Goal: Information Seeking & Learning: Learn about a topic

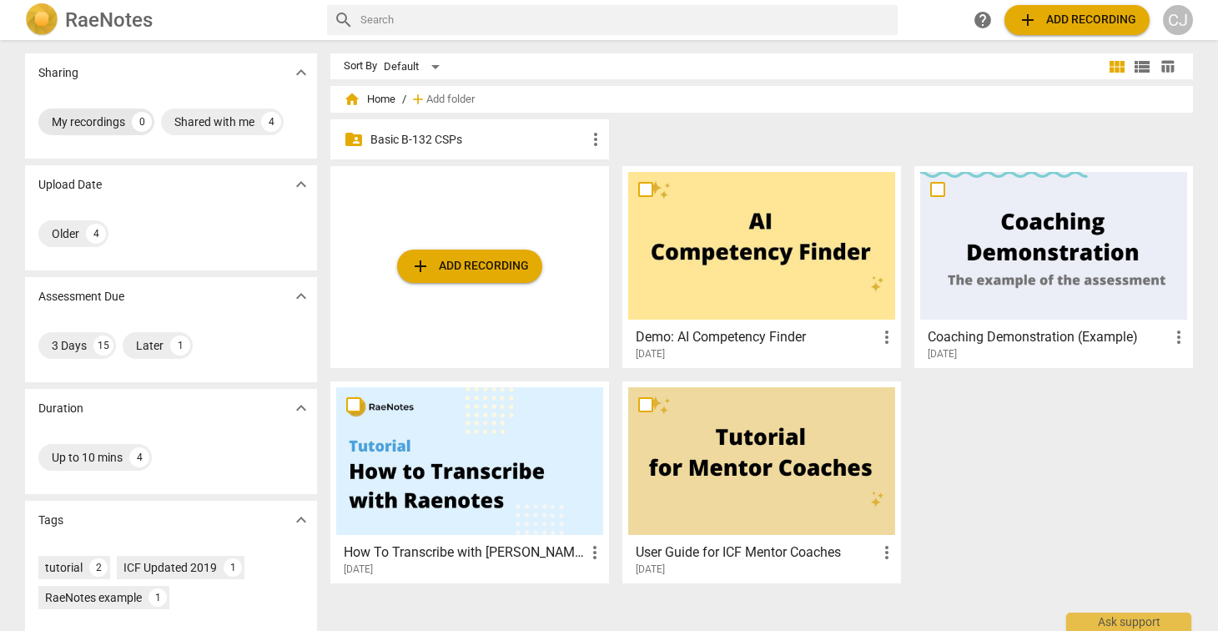
click at [96, 114] on div "My recordings" at bounding box center [88, 121] width 73 height 17
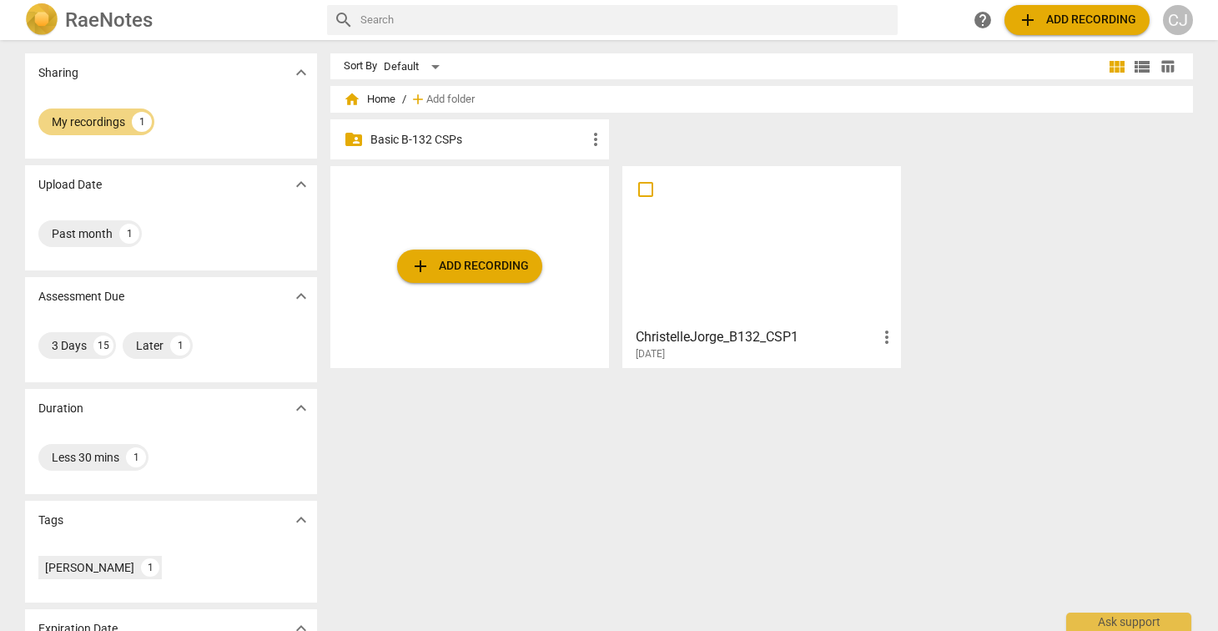
click at [737, 270] on div at bounding box center [761, 246] width 267 height 148
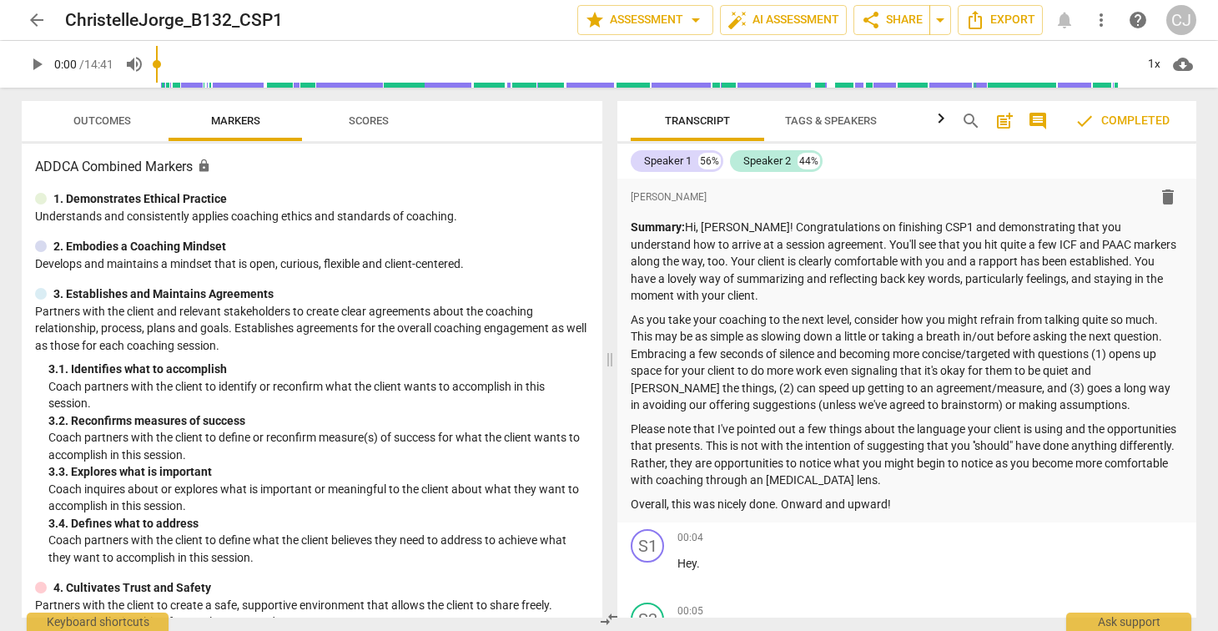
click at [38, 23] on span "arrow_back" at bounding box center [37, 20] width 20 height 20
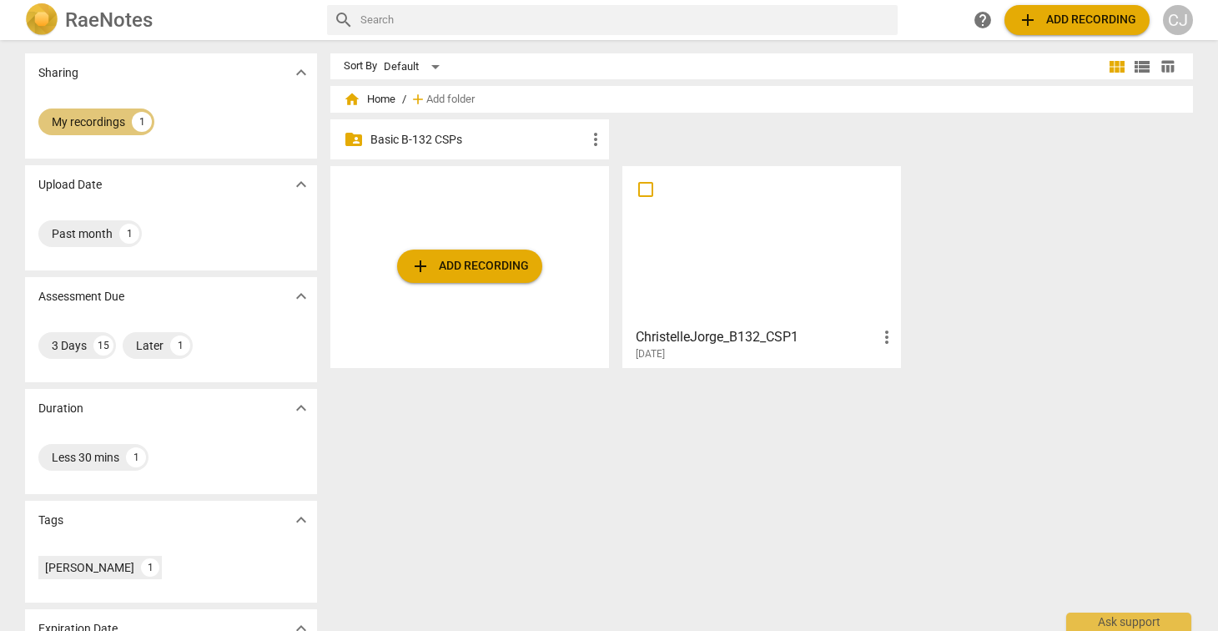
click at [96, 119] on div "My recordings" at bounding box center [88, 121] width 73 height 17
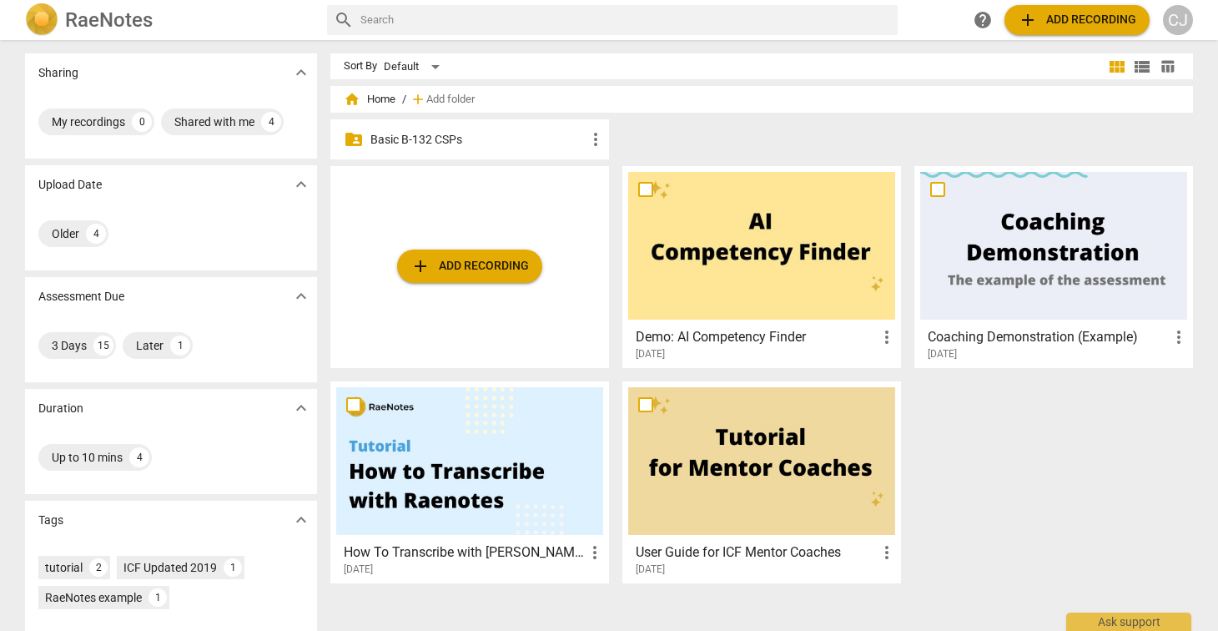
scroll to position [120, 0]
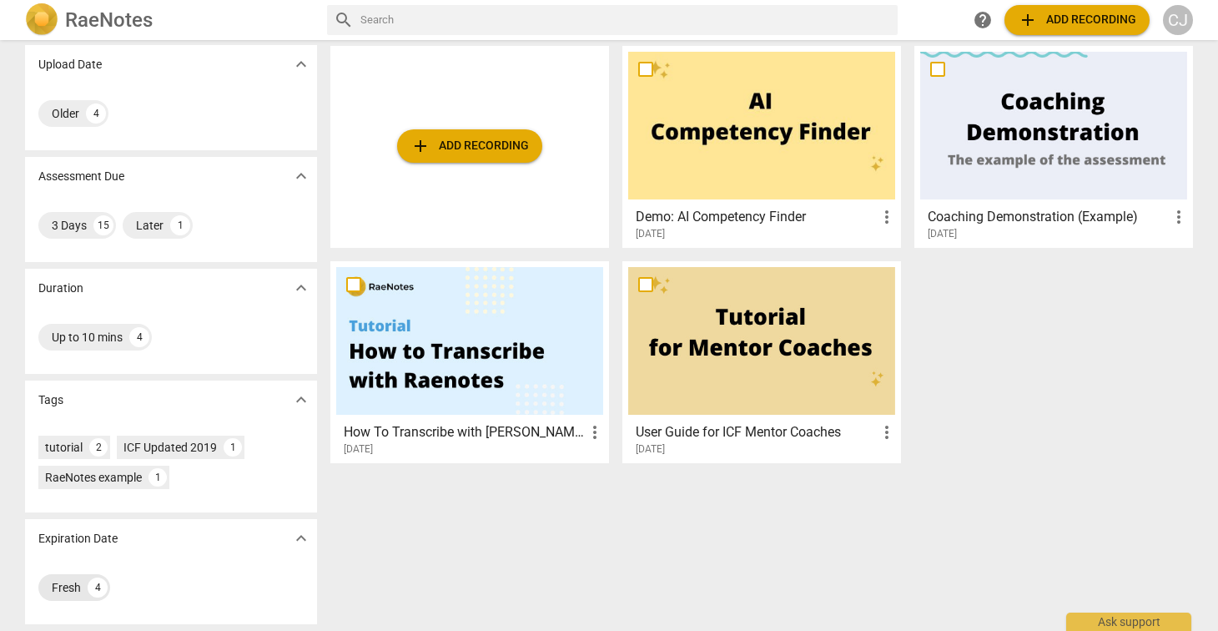
click at [56, 584] on div "Fresh" at bounding box center [66, 587] width 29 height 17
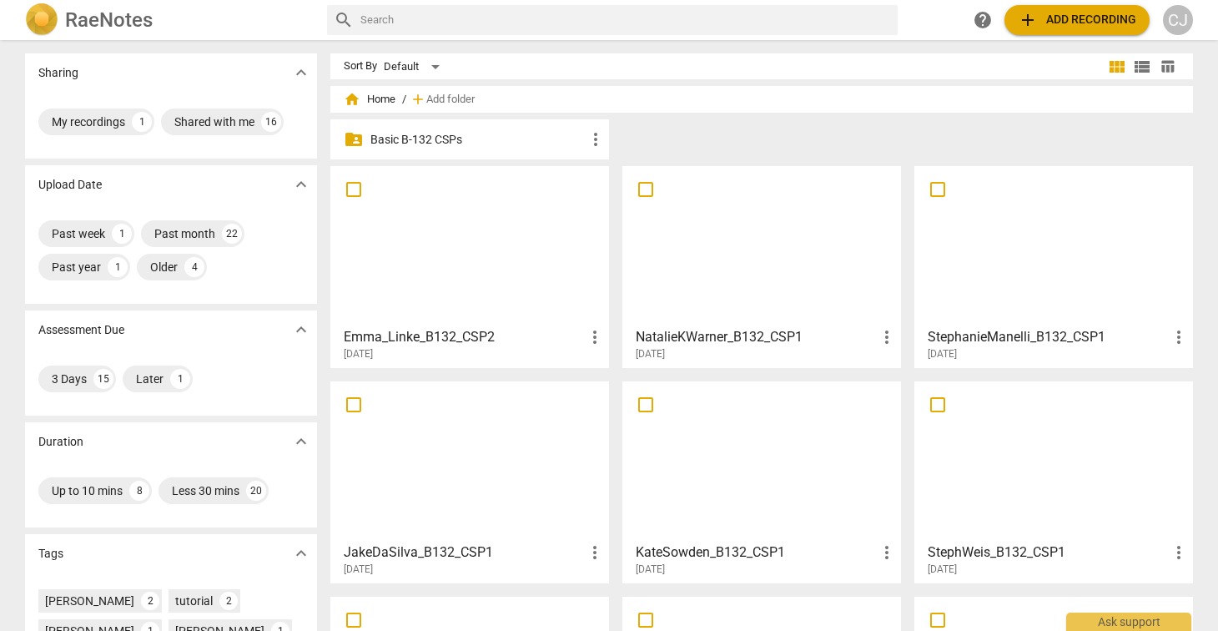
scroll to position [394, 0]
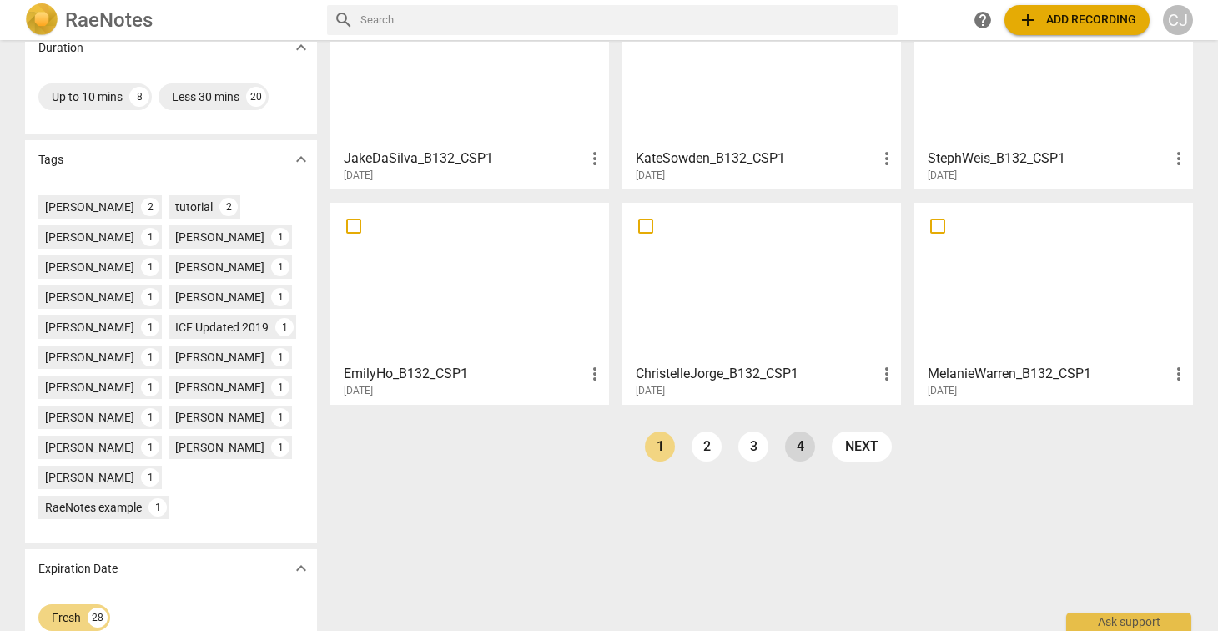
click at [799, 449] on link "4" at bounding box center [800, 446] width 30 height 30
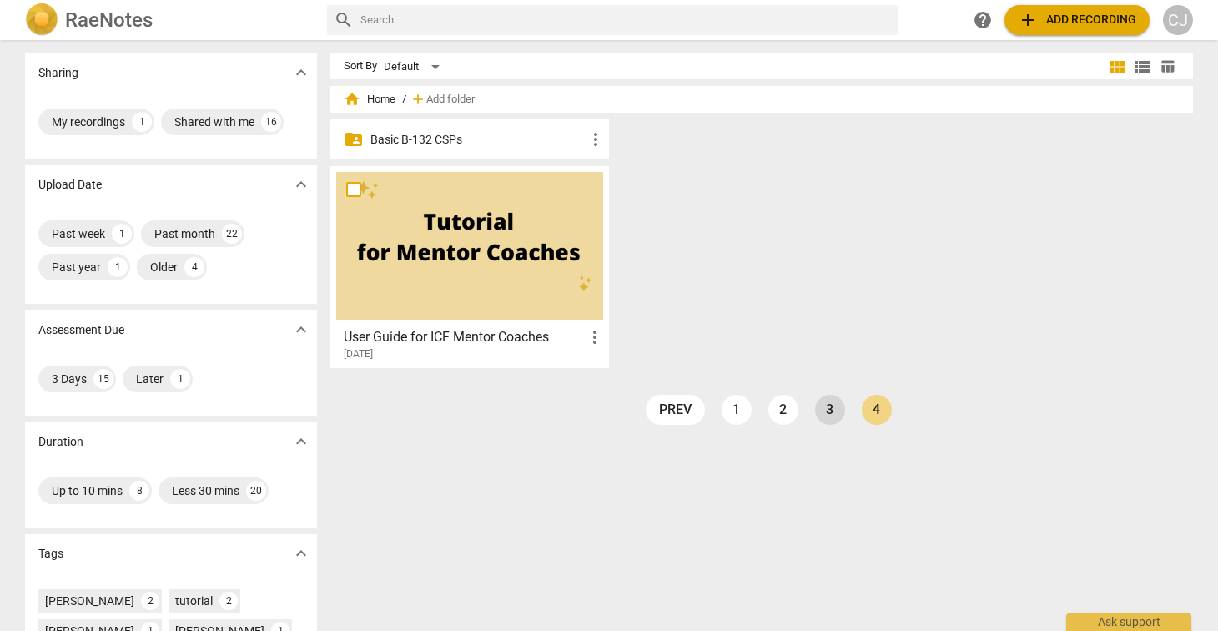
click at [823, 411] on link "3" at bounding box center [830, 410] width 30 height 30
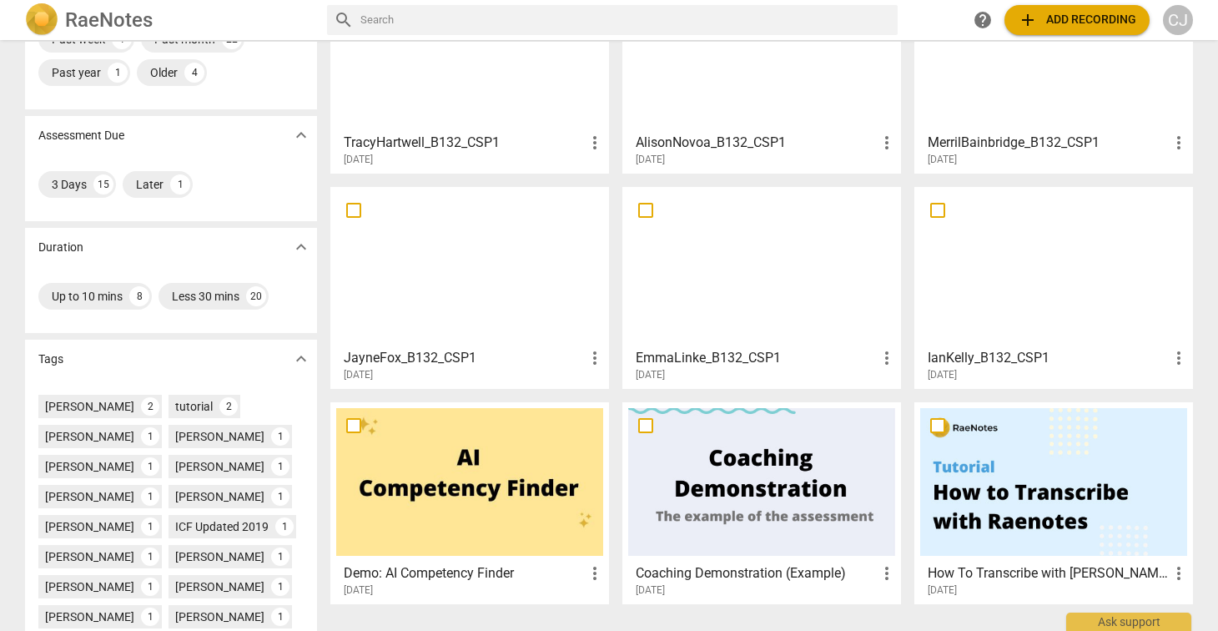
scroll to position [174, 0]
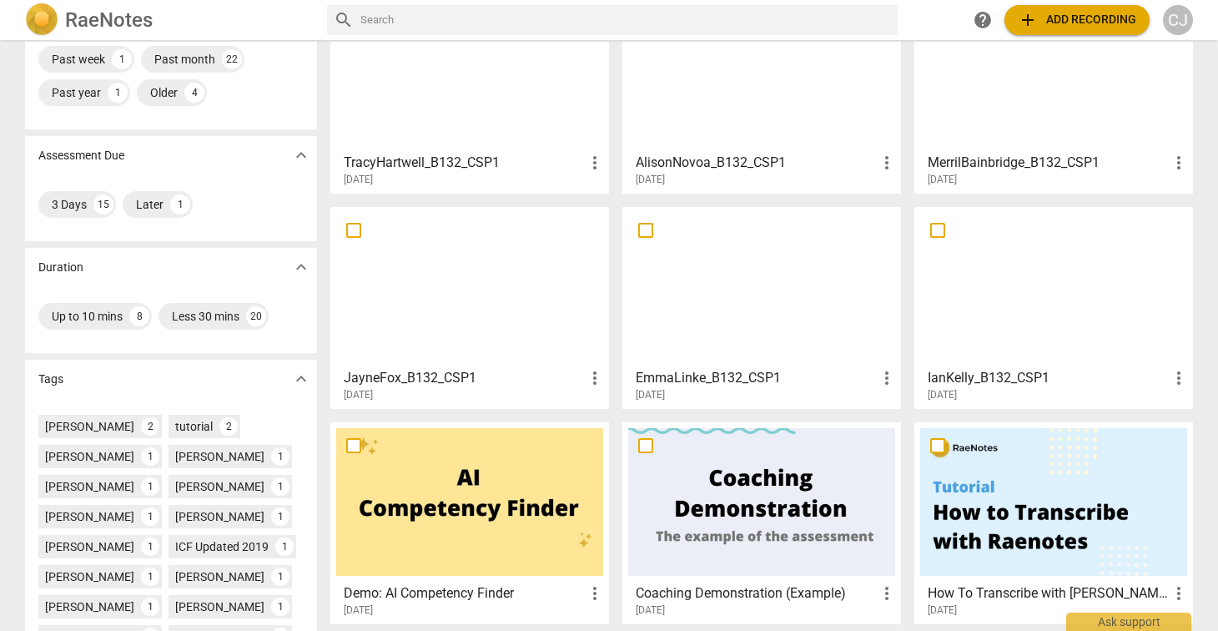
click at [1002, 309] on div at bounding box center [1054, 287] width 267 height 148
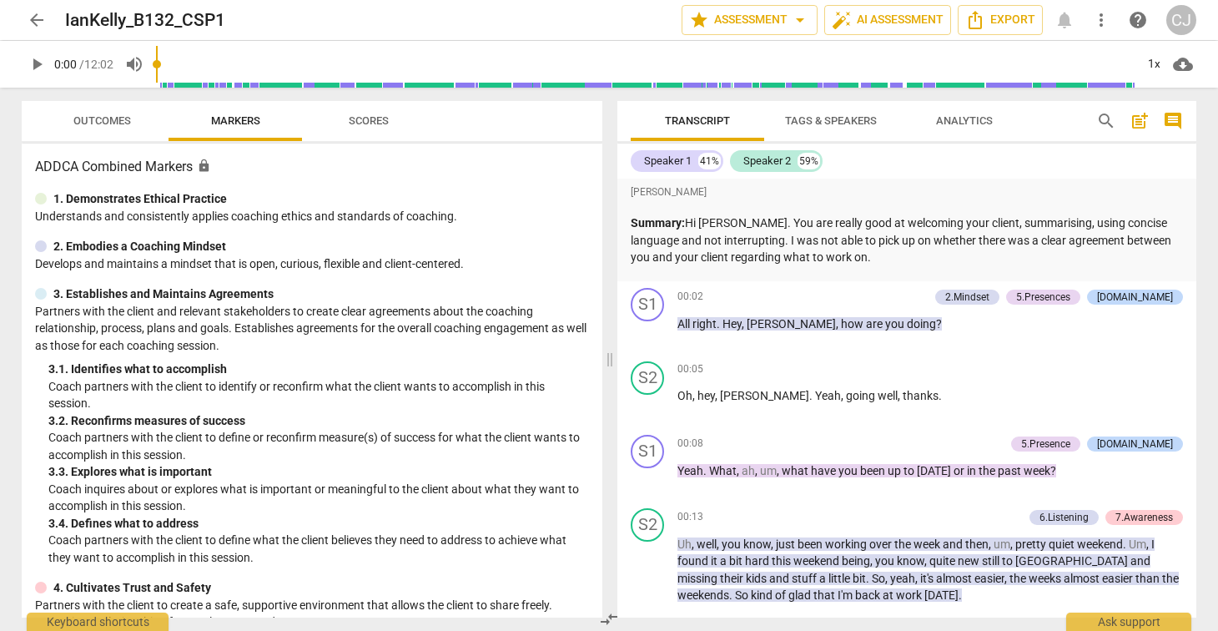
click at [926, 259] on p "Summary: Hi [PERSON_NAME]. You are really good at welcoming your client, summar…" at bounding box center [907, 240] width 552 height 52
click at [34, 19] on span "arrow_back" at bounding box center [37, 20] width 20 height 20
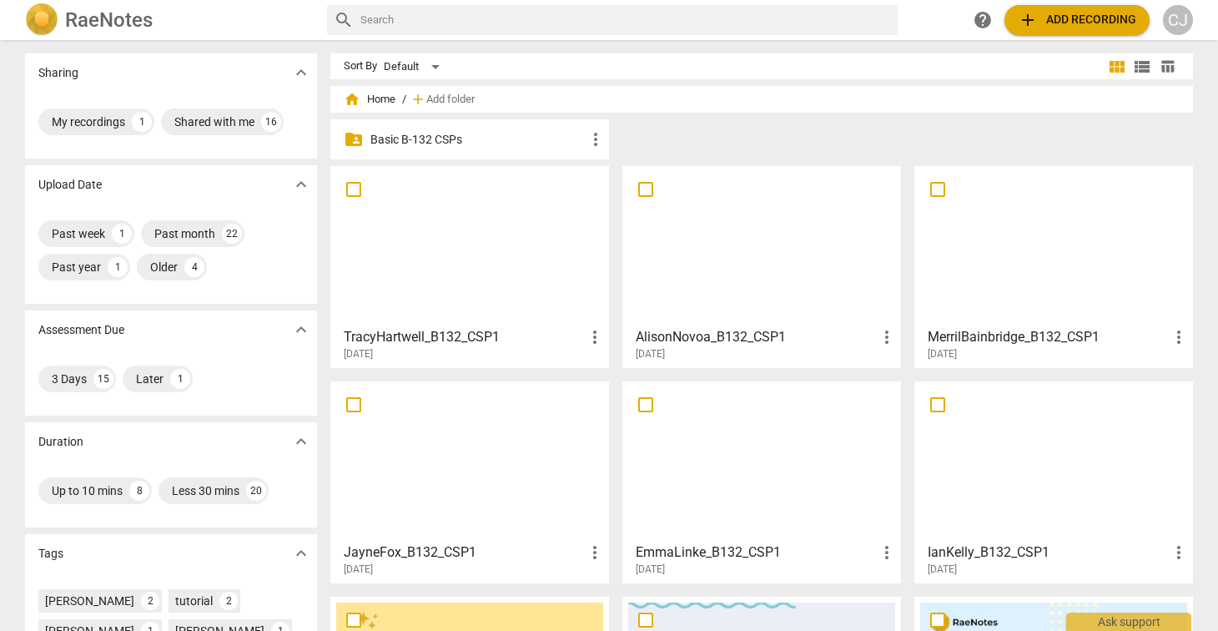
scroll to position [394, 0]
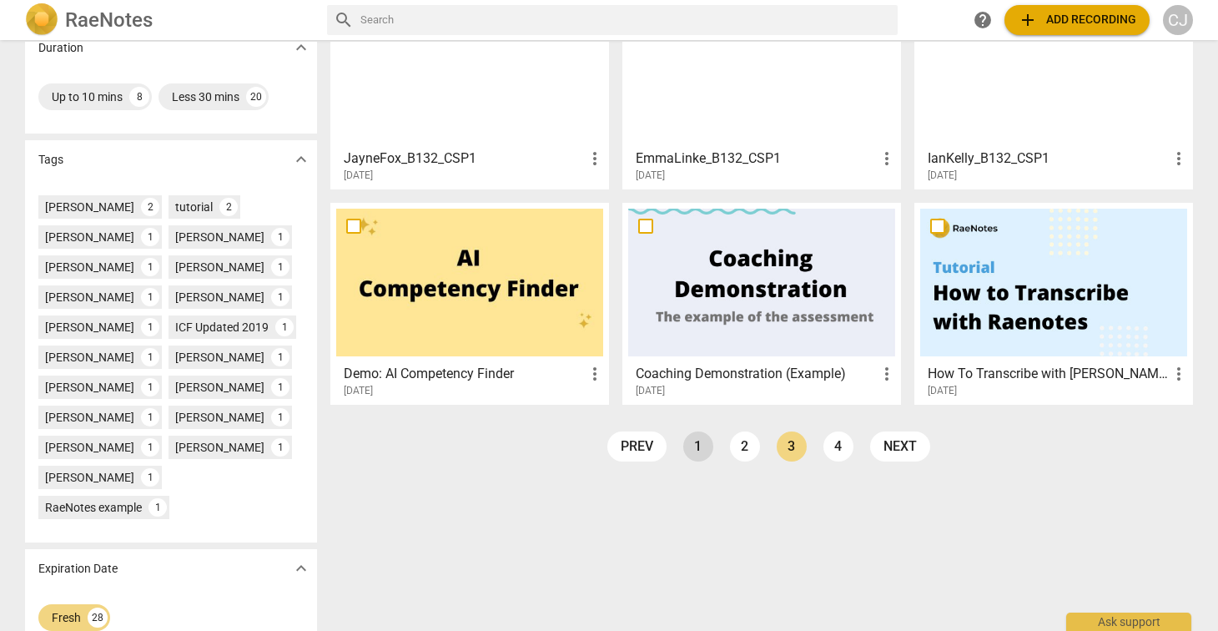
click at [701, 446] on link "1" at bounding box center [698, 446] width 30 height 30
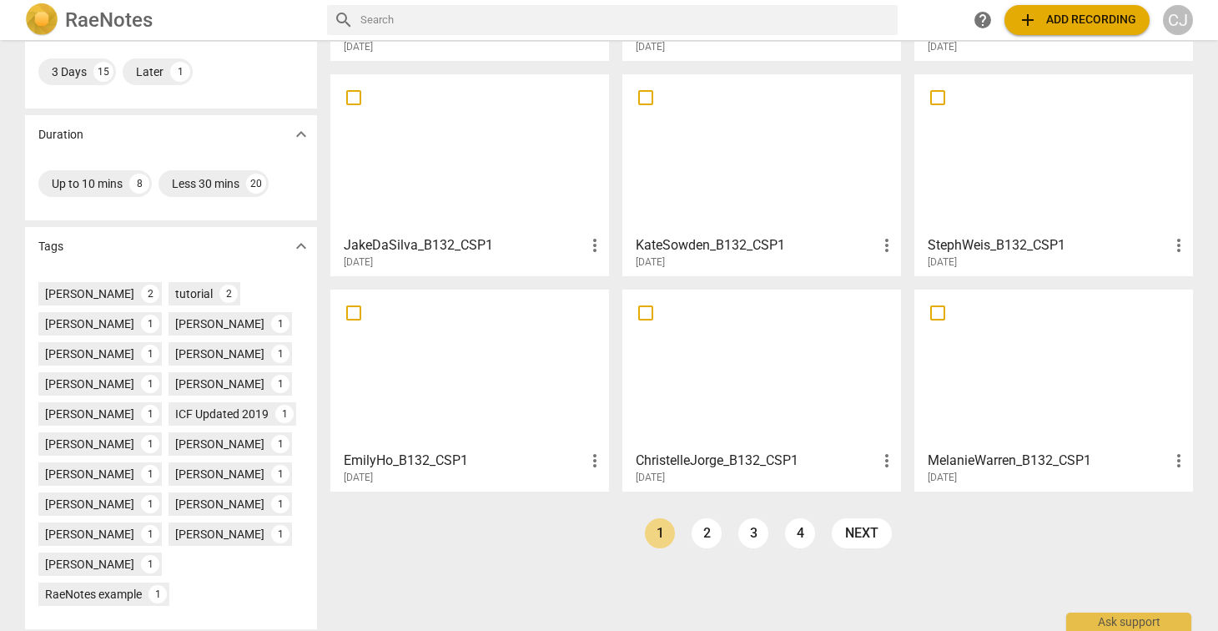
scroll to position [367, 0]
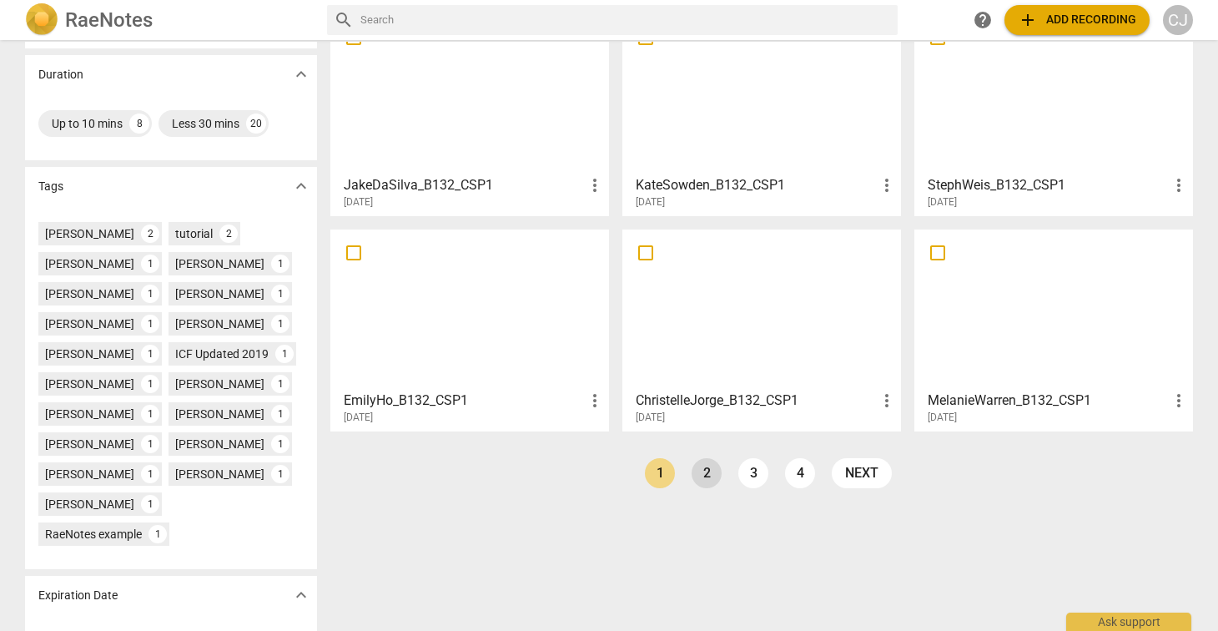
click at [703, 476] on link "2" at bounding box center [707, 473] width 30 height 30
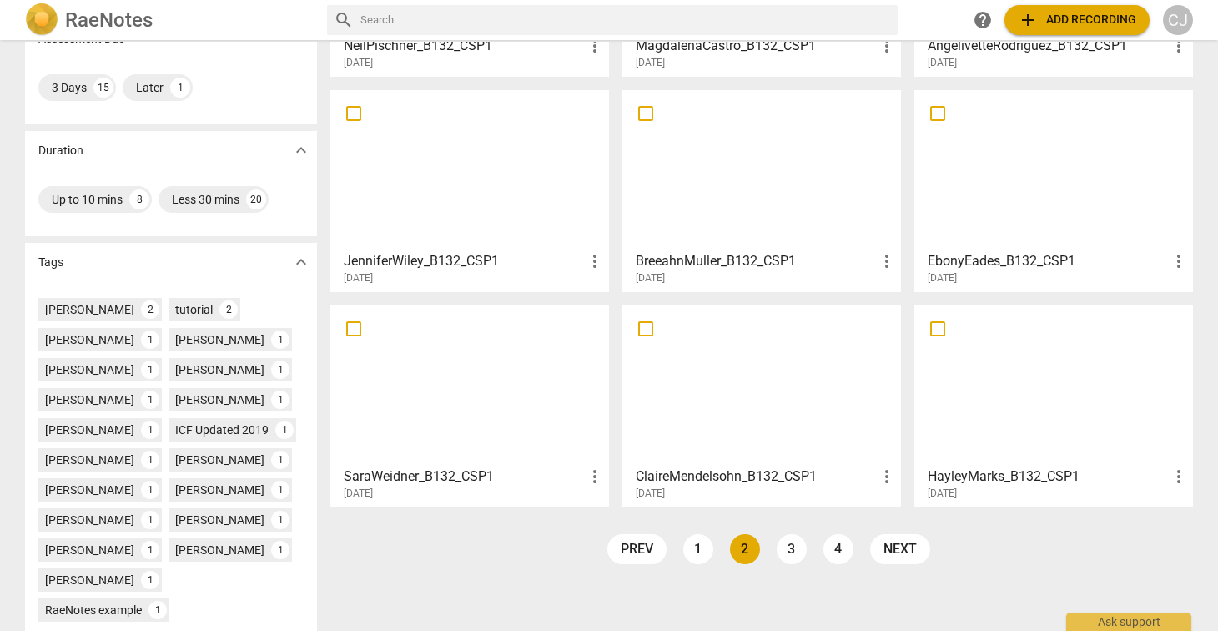
scroll to position [324, 0]
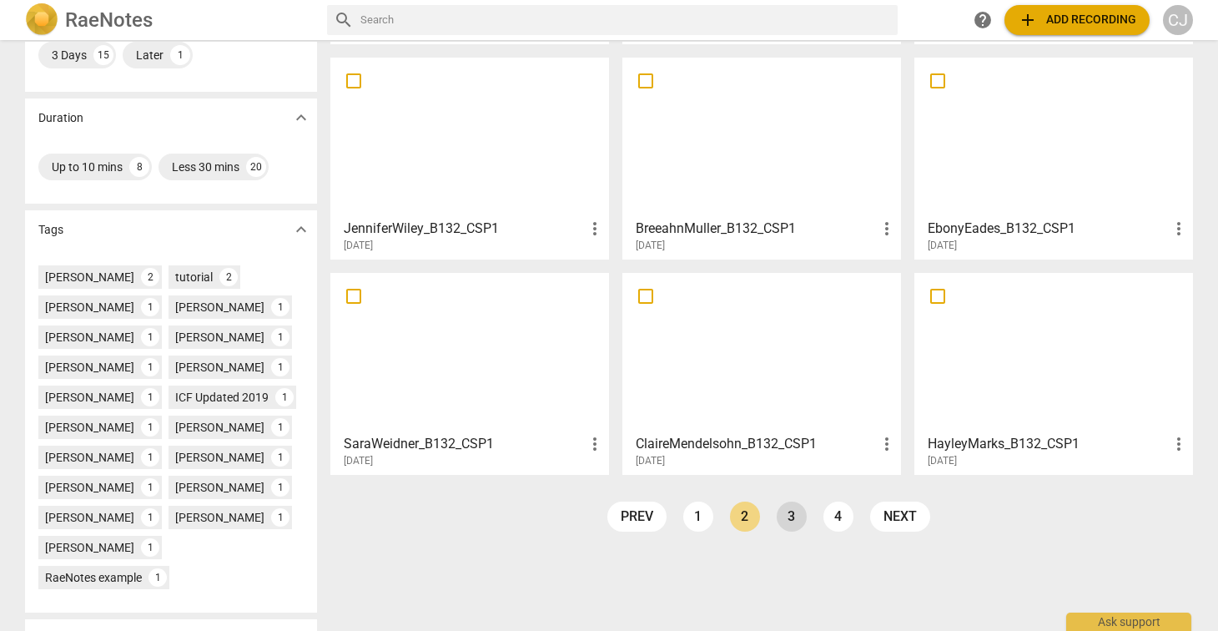
click at [786, 517] on link "3" at bounding box center [792, 517] width 30 height 30
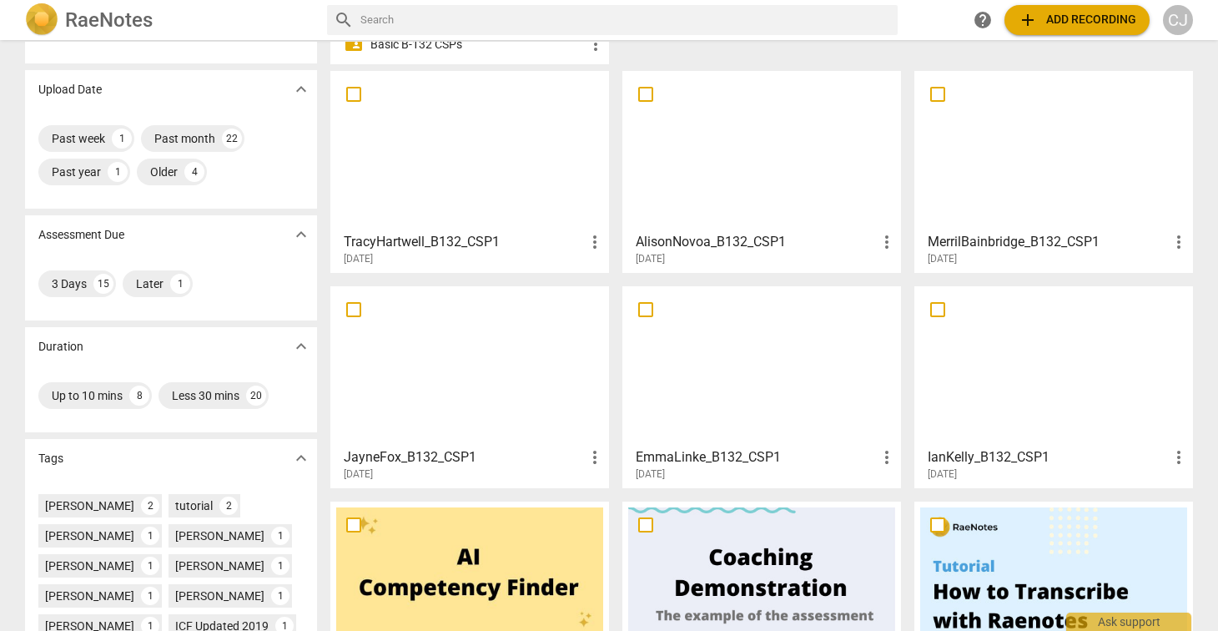
scroll to position [98, 0]
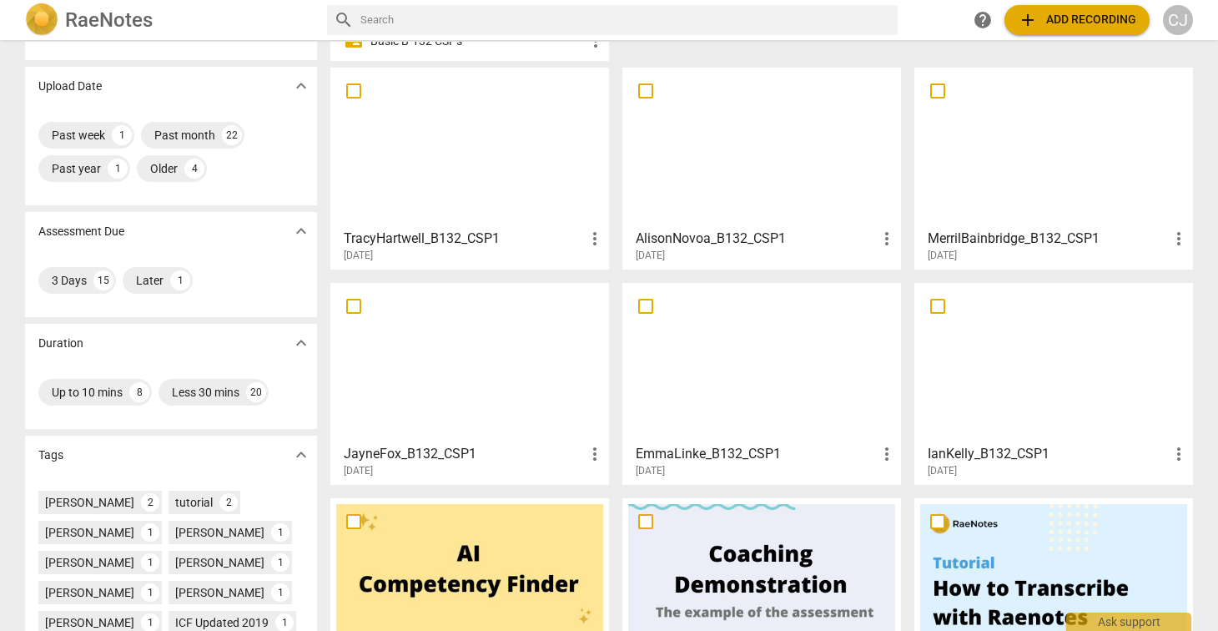
click at [682, 359] on div at bounding box center [761, 363] width 267 height 148
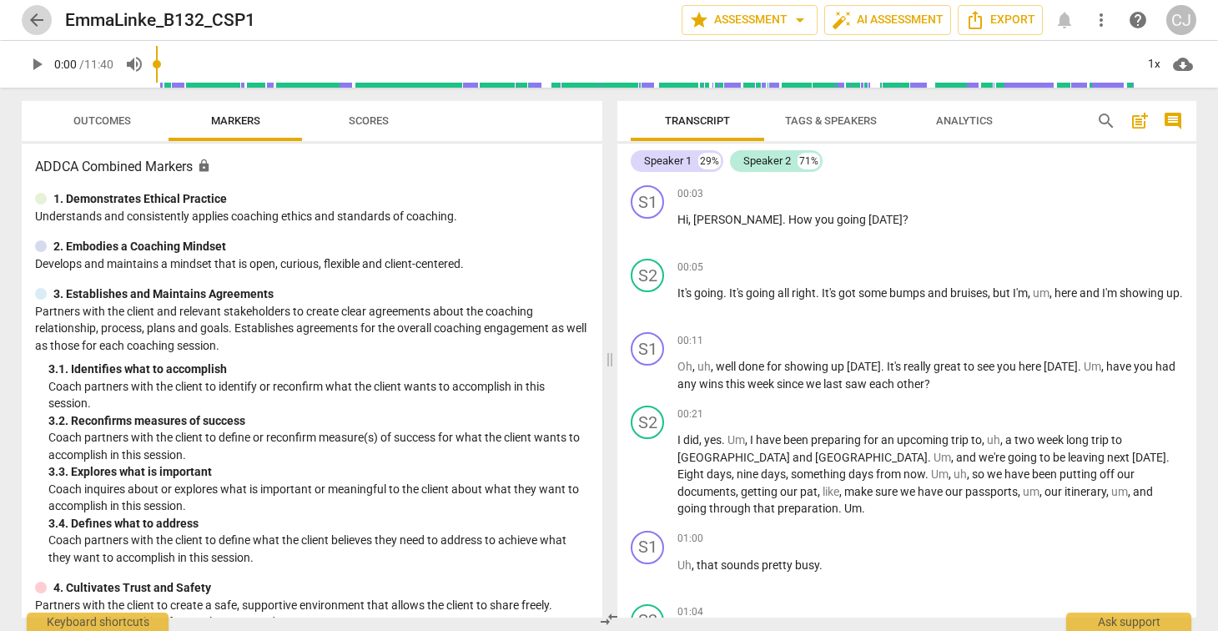
click at [34, 15] on span "arrow_back" at bounding box center [37, 20] width 20 height 20
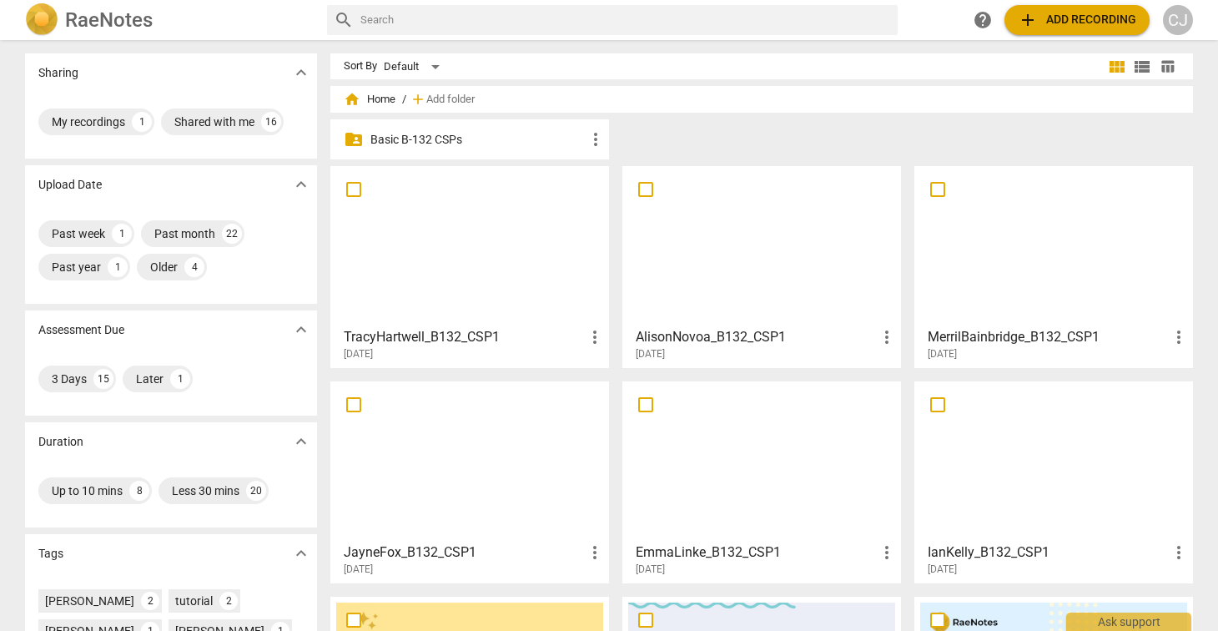
scroll to position [394, 0]
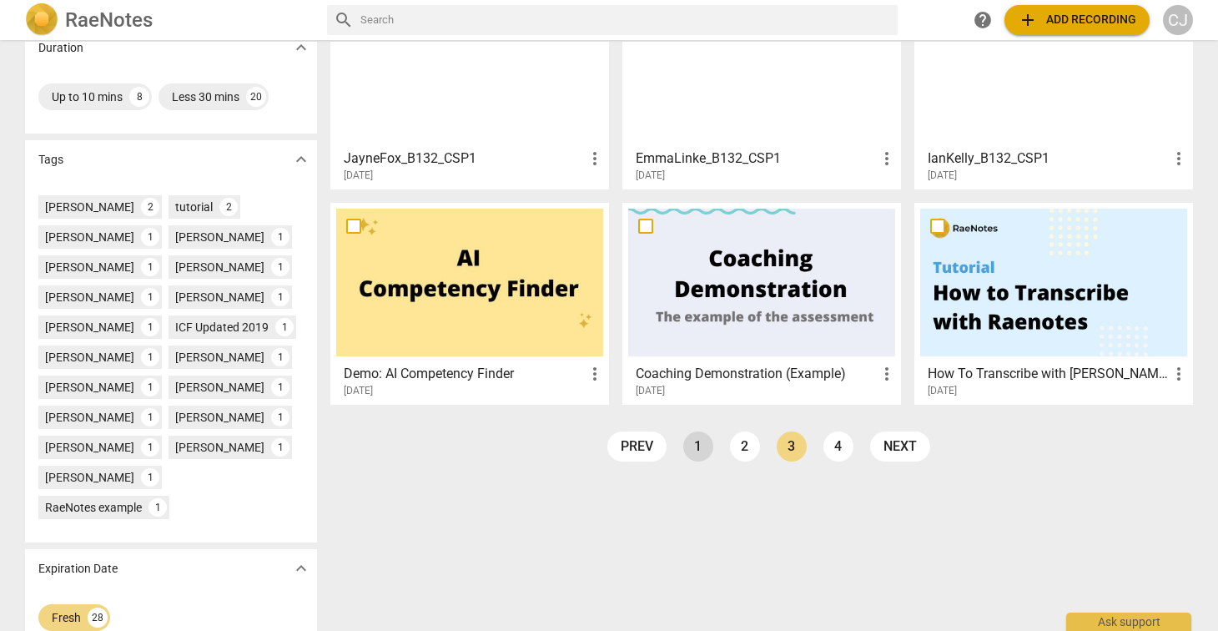
click at [694, 445] on link "1" at bounding box center [698, 446] width 30 height 30
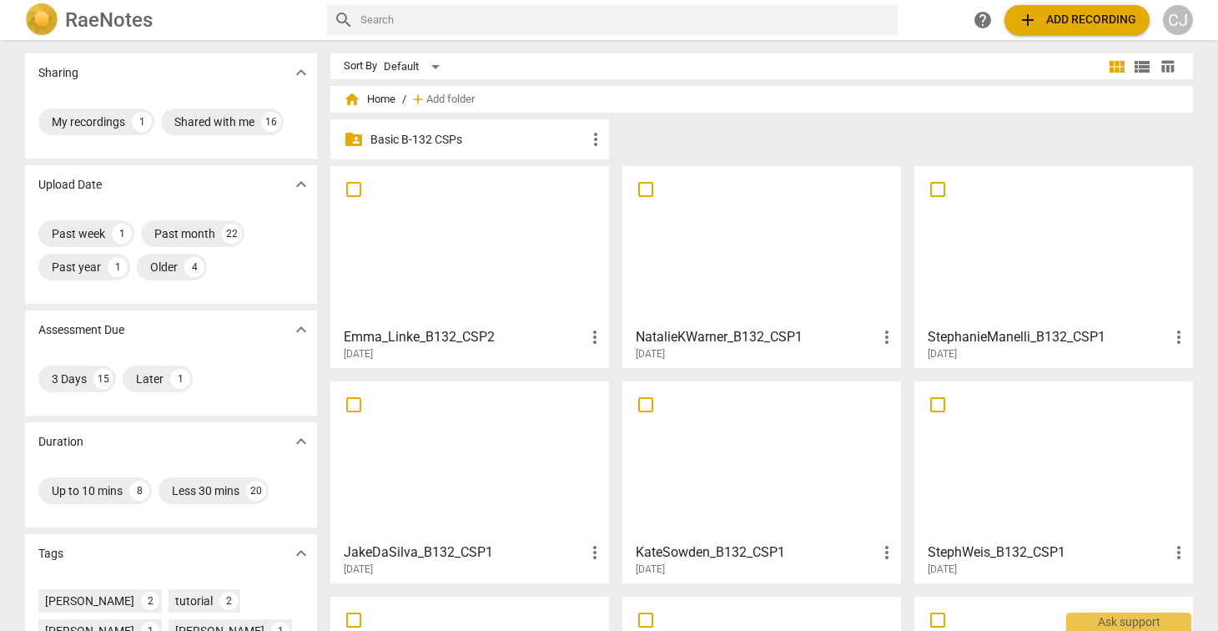
click at [437, 269] on div at bounding box center [469, 246] width 267 height 148
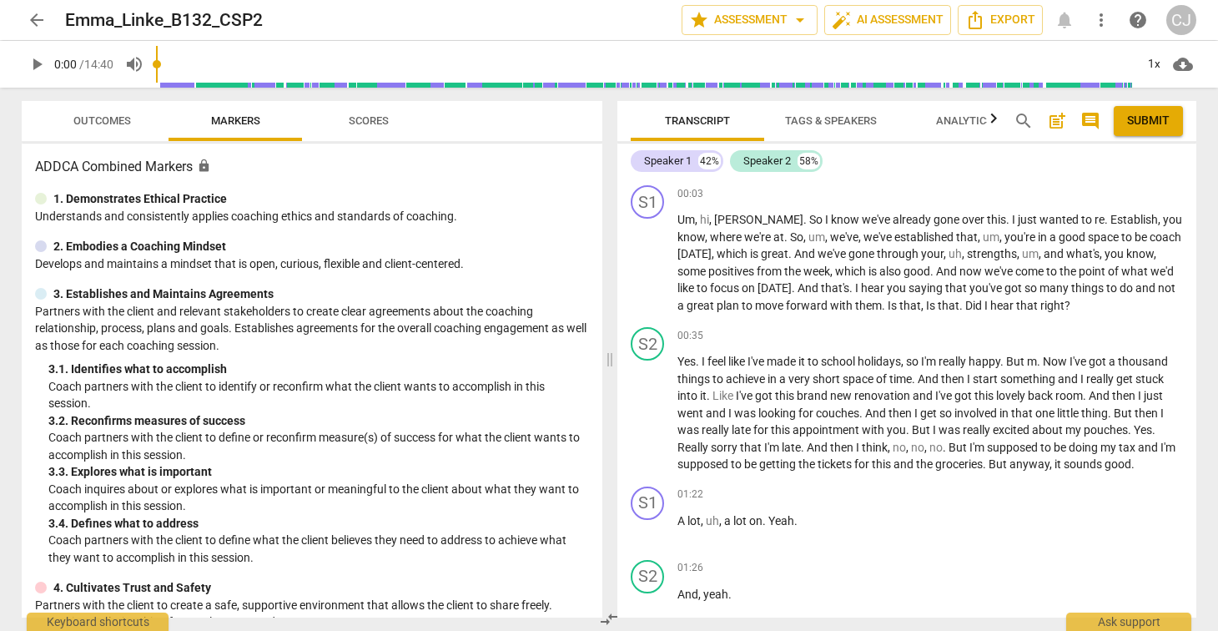
click at [33, 22] on span "arrow_back" at bounding box center [37, 20] width 20 height 20
